Goal: Task Accomplishment & Management: Use online tool/utility

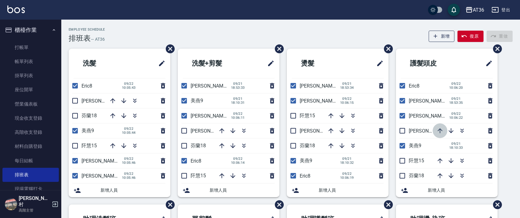
click at [437, 132] on icon "button" at bounding box center [439, 130] width 7 height 7
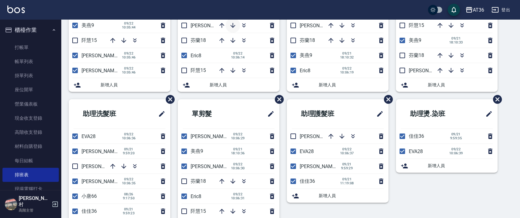
scroll to position [41, 0]
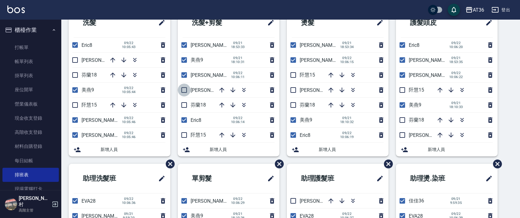
click at [183, 91] on input "checkbox" at bounding box center [184, 90] width 13 height 13
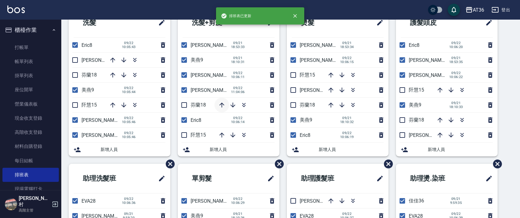
click at [222, 105] on icon "button" at bounding box center [221, 105] width 5 height 5
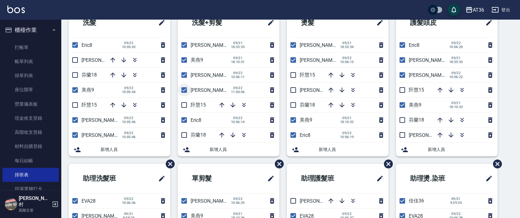
click at [185, 89] on input "checkbox" at bounding box center [184, 90] width 13 height 13
checkbox input "false"
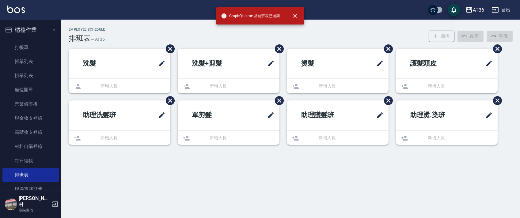
scroll to position [0, 0]
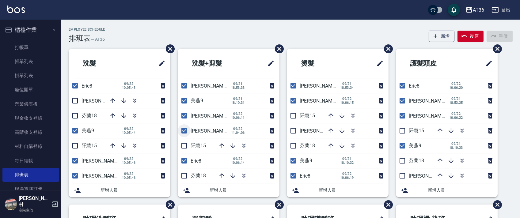
click at [184, 132] on input "checkbox" at bounding box center [184, 130] width 13 height 13
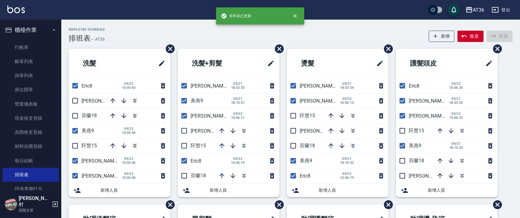
scroll to position [123, 0]
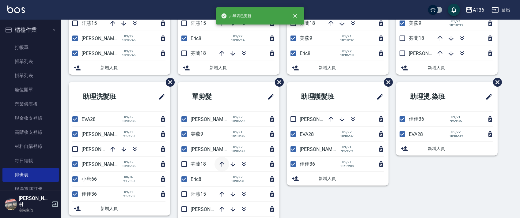
click at [221, 162] on icon "button" at bounding box center [221, 163] width 7 height 7
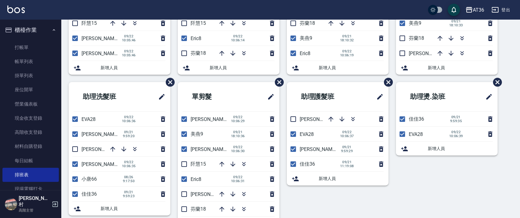
scroll to position [0, 0]
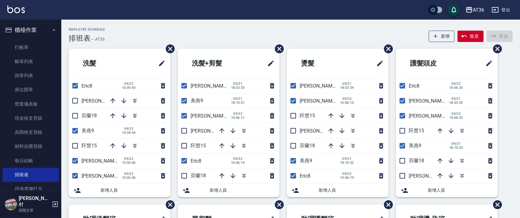
click at [257, 24] on div "Employee Schedule 排班表 — AT36 新增 復原 重做 洗髮 Eric8 [DATE] 10:05:43 [PERSON_NAME]11 …" at bounding box center [290, 191] width 458 height 343
click at [183, 130] on input "checkbox" at bounding box center [184, 130] width 13 height 13
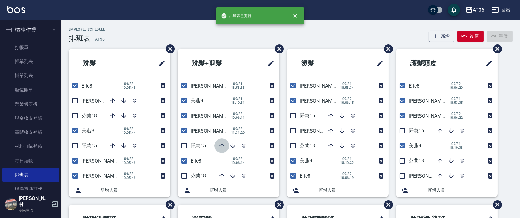
click at [221, 144] on icon "button" at bounding box center [221, 145] width 5 height 5
click at [183, 130] on input "checkbox" at bounding box center [184, 130] width 13 height 13
checkbox input "false"
click at [196, 34] on div "Employee Schedule 排班表 — AT36 新增 復原 重做" at bounding box center [291, 35] width 444 height 15
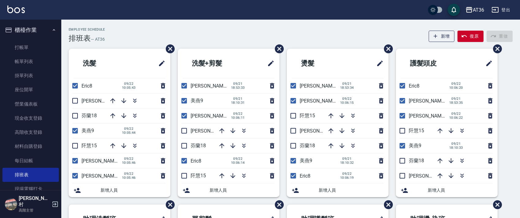
click at [322, 34] on div "Employee Schedule 排班表 — AT36 新增 復原 重做" at bounding box center [291, 35] width 444 height 15
